Goal: Download file/media

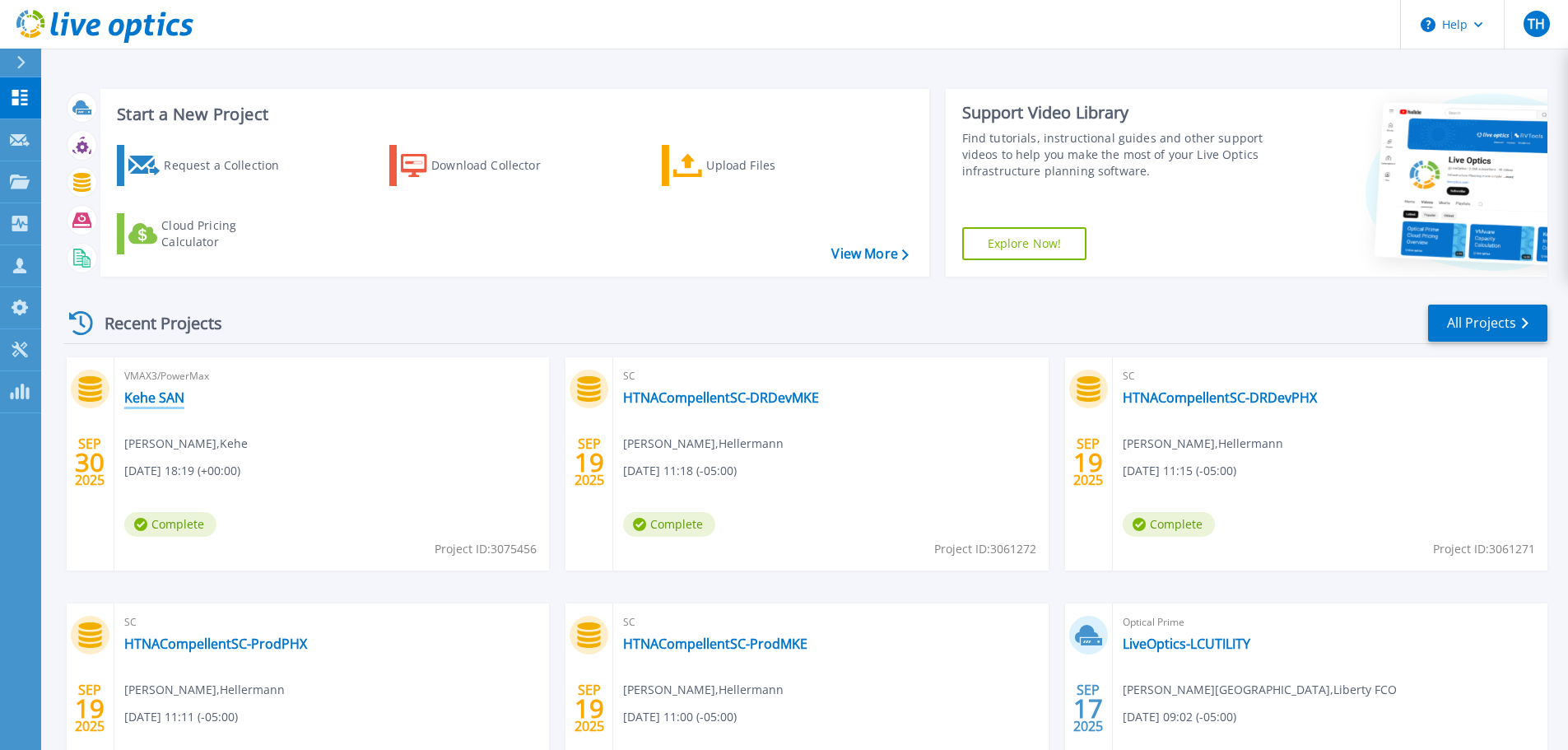
click at [146, 400] on link "Kehe SAN" at bounding box center [154, 398] width 60 height 17
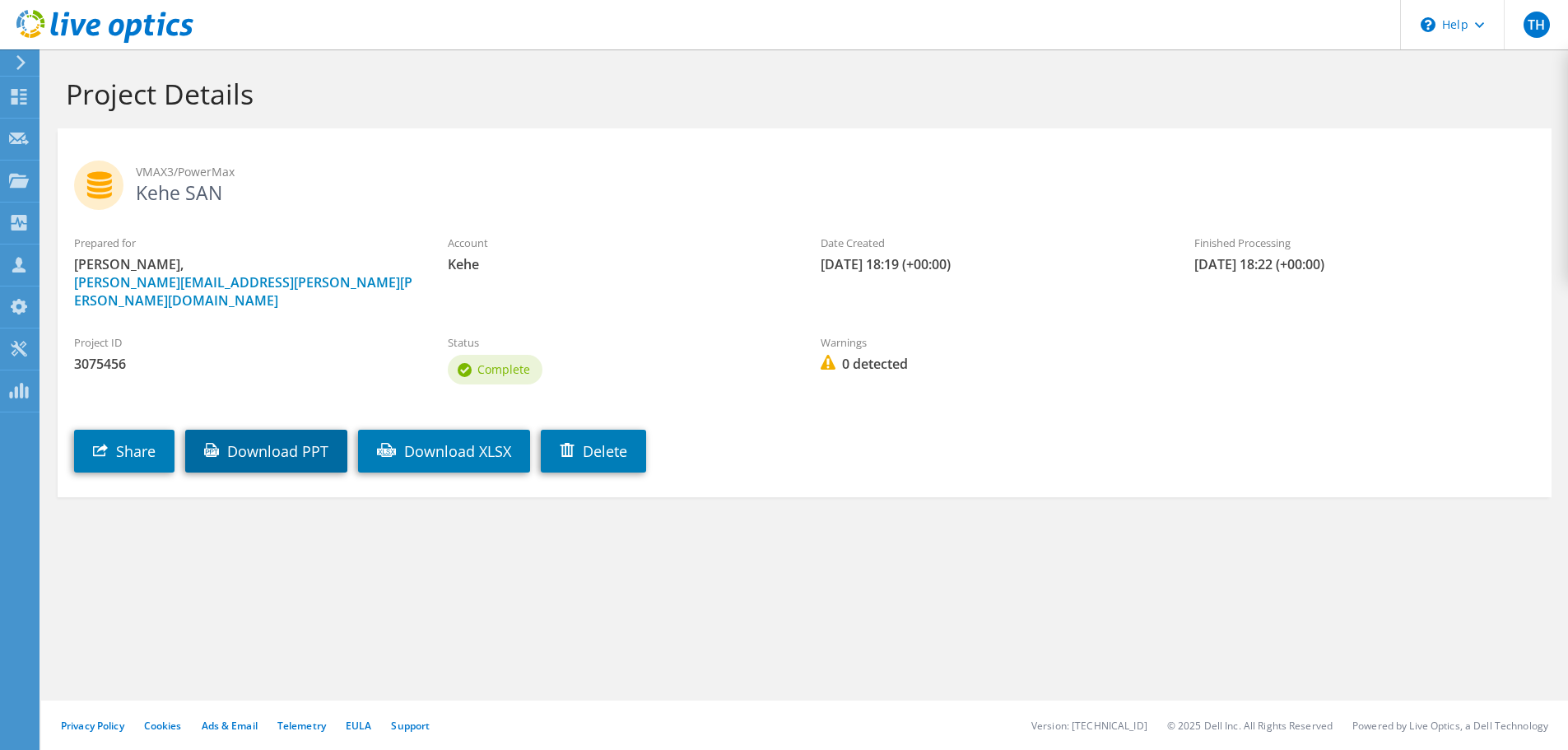
click at [270, 431] on link "Download PPT" at bounding box center [265, 451] width 162 height 43
click at [827, 355] on img at bounding box center [827, 362] width 15 height 15
